Goal: Find specific page/section: Find specific page/section

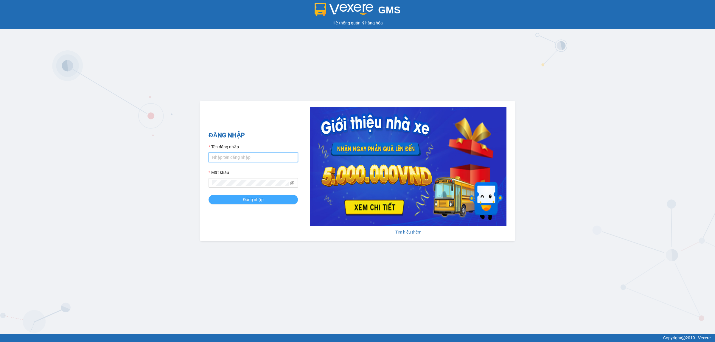
type input "thuytienhd.vxr"
click at [247, 200] on span "Đăng nhập" at bounding box center [253, 199] width 21 height 7
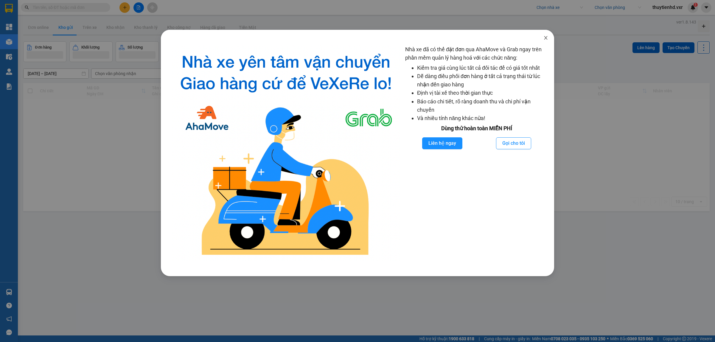
click at [545, 41] on span "Close" at bounding box center [546, 38] width 17 height 17
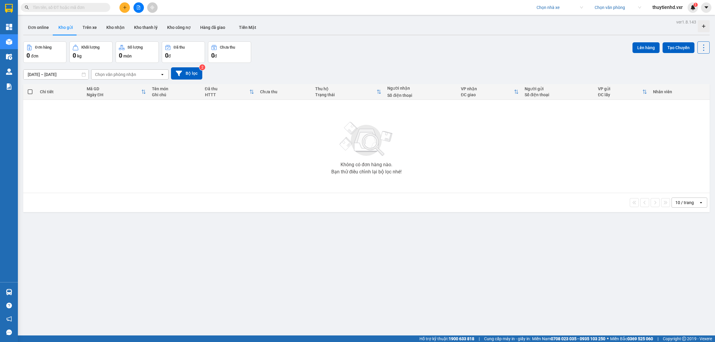
click at [553, 10] on input "search" at bounding box center [558, 7] width 42 height 9
type input "thành công"
click at [553, 39] on div "Thành Công" at bounding box center [590, 38] width 108 height 7
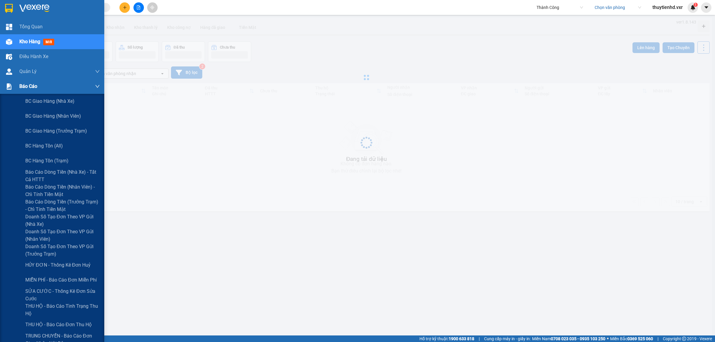
click at [16, 88] on div "Báo cáo" at bounding box center [52, 86] width 104 height 15
